Goal: Subscribe to service/newsletter

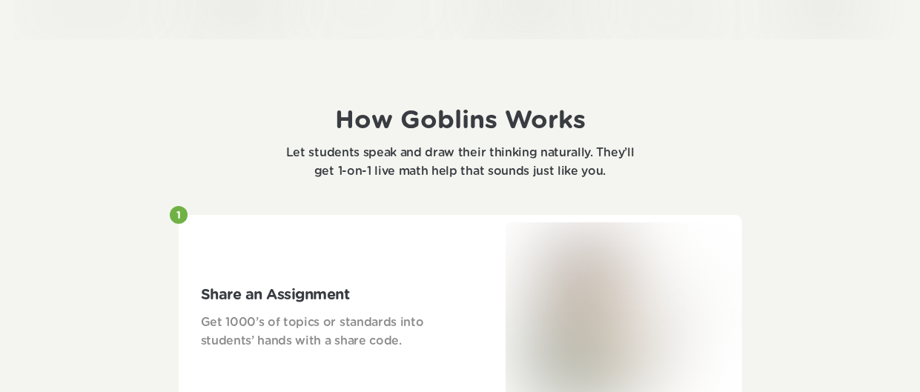
scroll to position [610, 0]
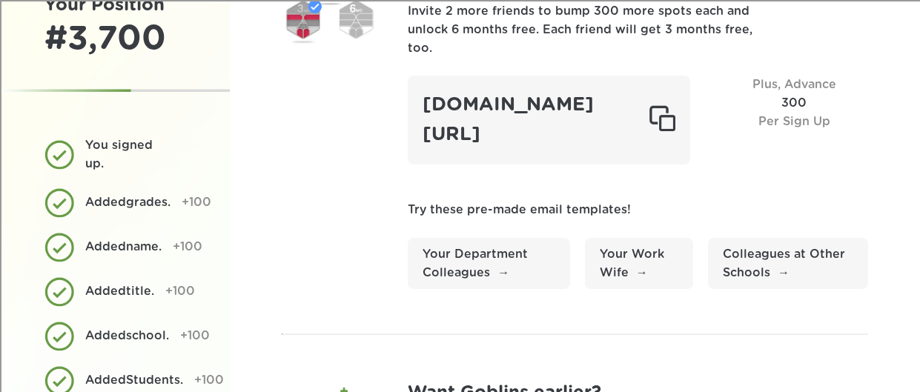
scroll to position [107, 0]
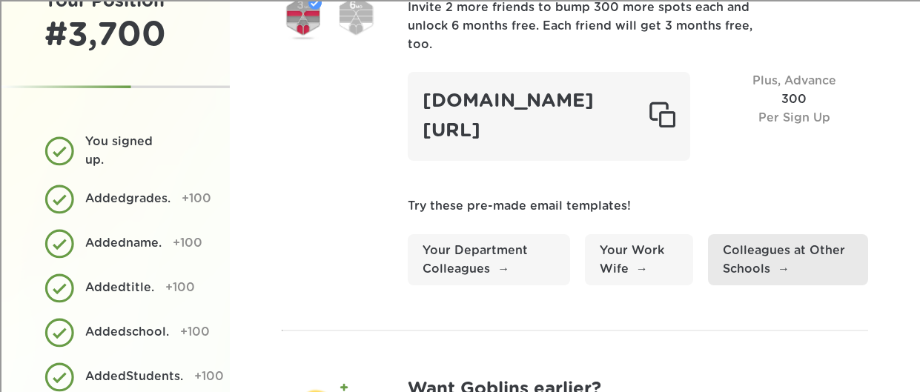
click at [777, 254] on link "Colleagues at Other Schools" at bounding box center [788, 260] width 160 height 52
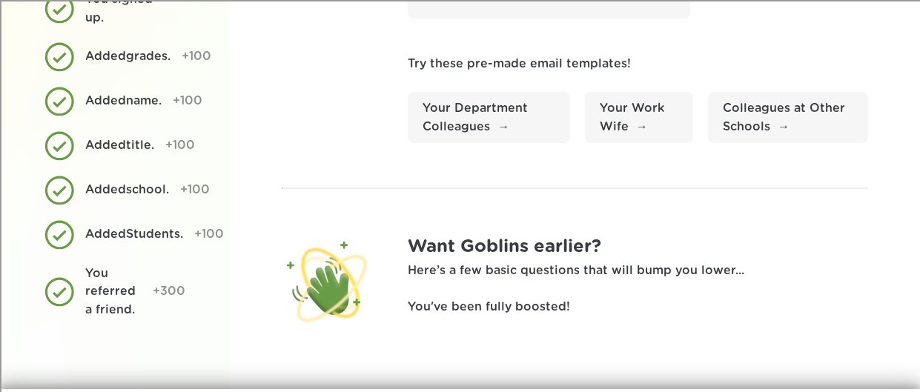
scroll to position [0, 0]
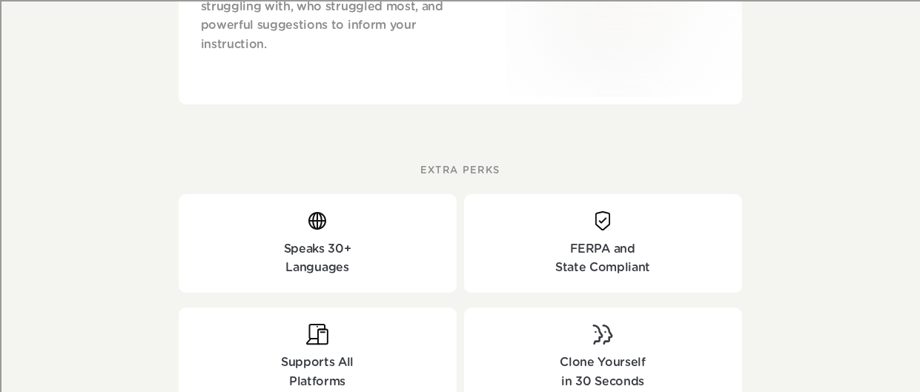
scroll to position [1429, 0]
